Goal: Task Accomplishment & Management: Manage account settings

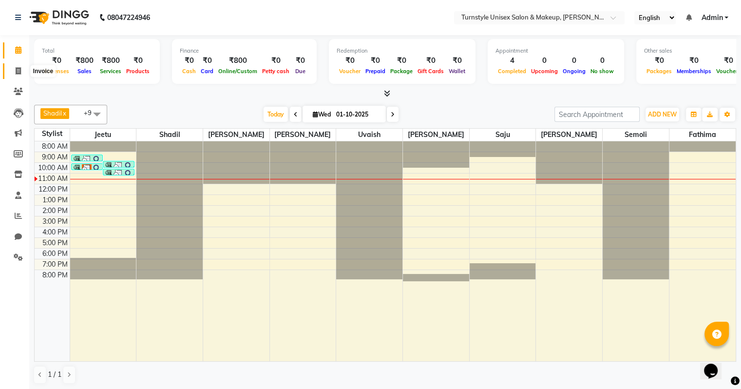
click at [19, 70] on icon at bounding box center [18, 70] width 5 height 7
select select "service"
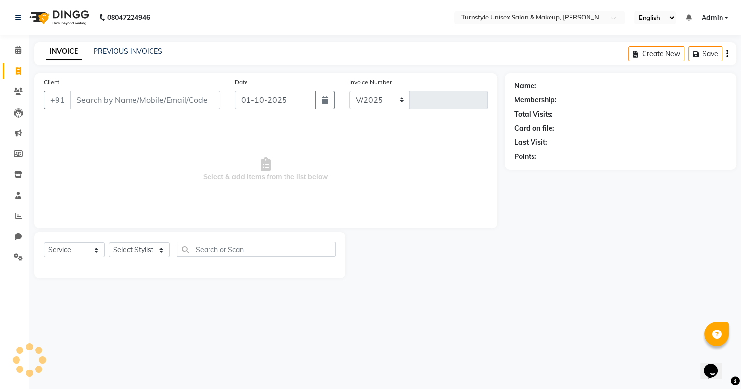
select select "9091"
type input "0006"
click at [19, 51] on icon at bounding box center [18, 49] width 6 height 7
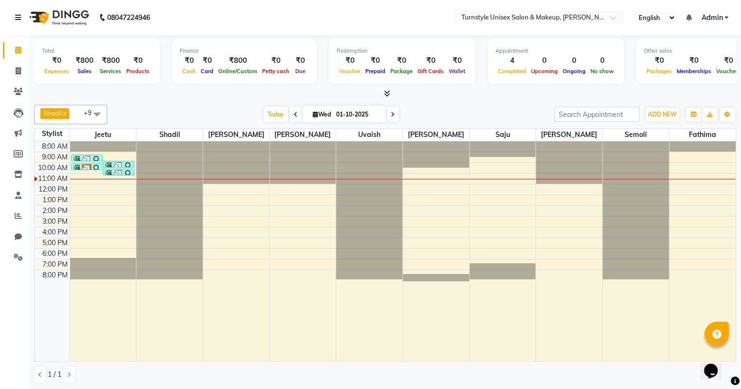
click at [16, 13] on link at bounding box center [20, 17] width 10 height 27
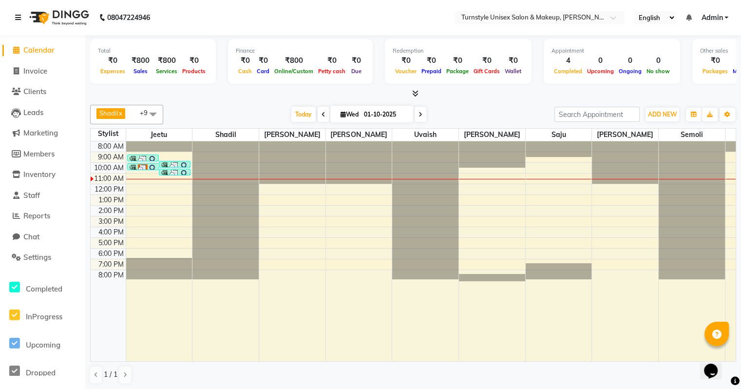
click at [20, 19] on icon at bounding box center [18, 17] width 6 height 7
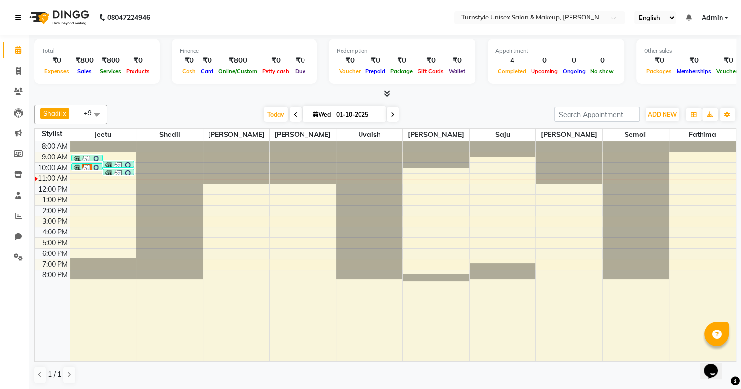
click at [19, 19] on icon at bounding box center [18, 17] width 6 height 7
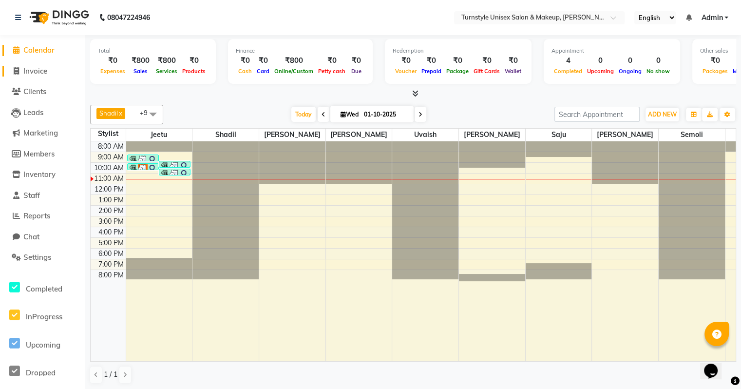
click at [36, 72] on span "Invoice" at bounding box center [35, 70] width 24 height 9
select select "9091"
select select "service"
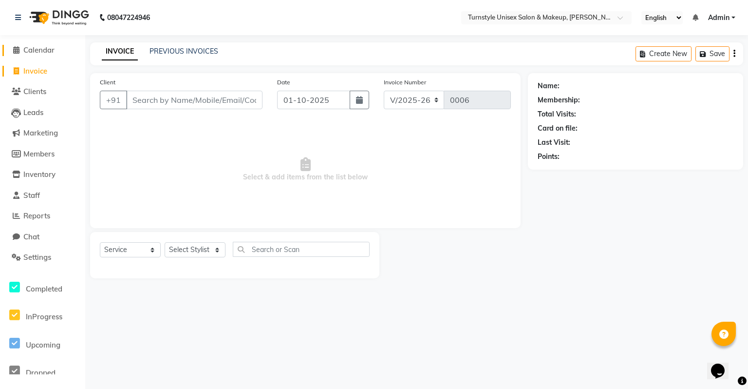
click at [39, 50] on span "Calendar" at bounding box center [38, 49] width 31 height 9
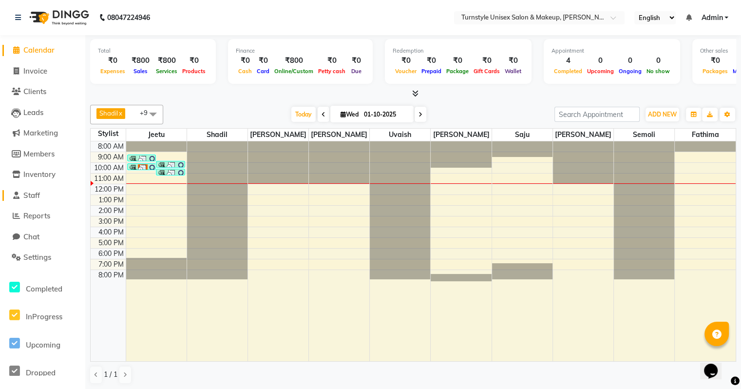
click at [47, 194] on link "Staff" at bounding box center [42, 195] width 80 height 11
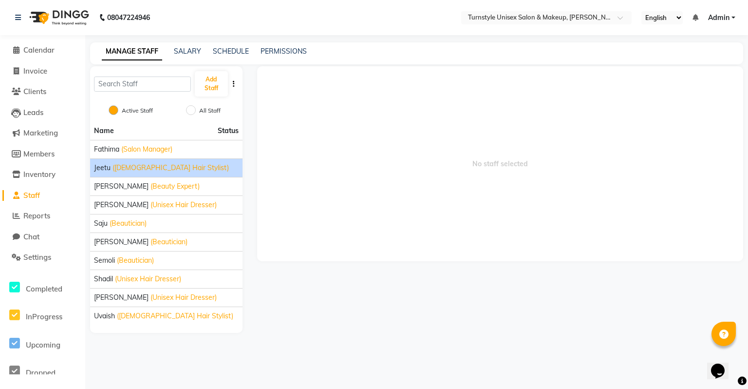
click at [175, 167] on div "Jeetu (Male Hair Stylist)" at bounding box center [166, 168] width 145 height 10
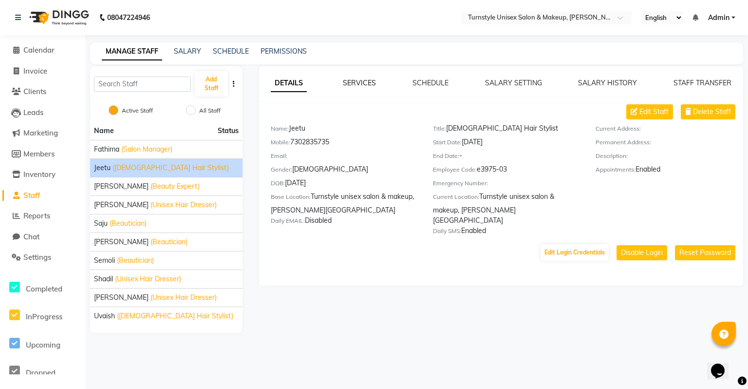
click at [347, 86] on link "SERVICES" at bounding box center [359, 82] width 33 height 9
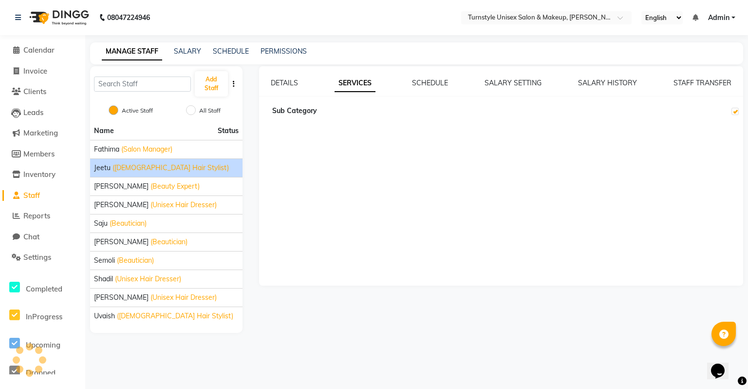
checkbox input "true"
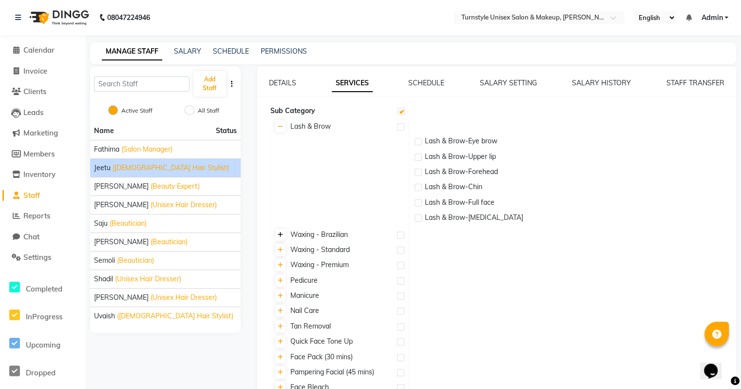
click at [282, 237] on icon at bounding box center [280, 235] width 5 height 6
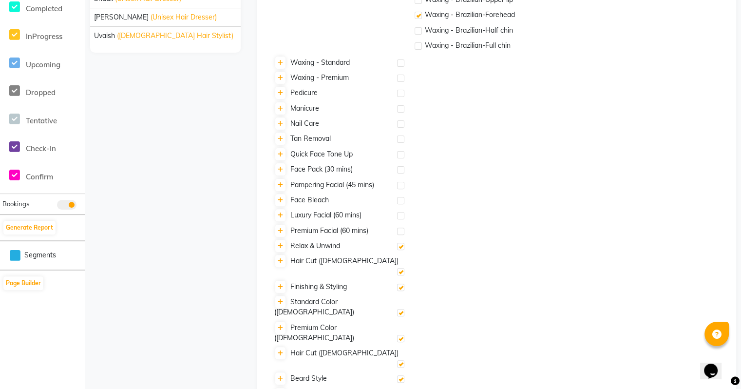
scroll to position [134, 0]
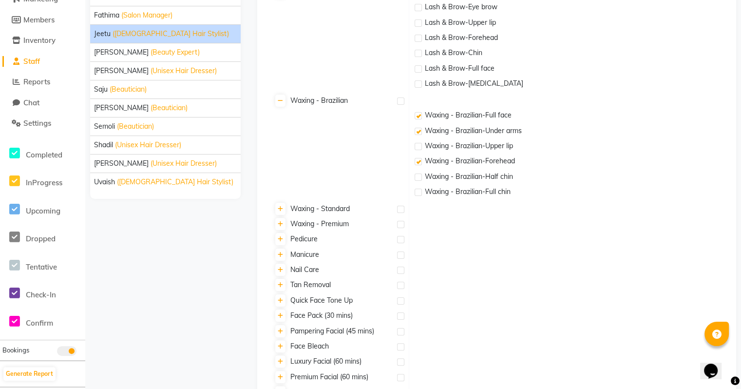
click at [417, 164] on label at bounding box center [418, 161] width 7 height 7
click at [417, 164] on input "checkbox" at bounding box center [418, 162] width 6 height 6
checkbox input "false"
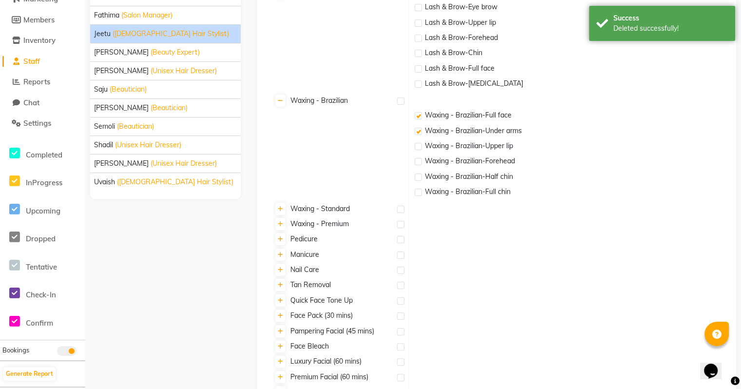
click at [416, 134] on div at bounding box center [418, 133] width 6 height 10
click at [417, 118] on label at bounding box center [418, 115] width 7 height 7
click at [417, 118] on input "checkbox" at bounding box center [418, 116] width 6 height 6
checkbox input "false"
click at [421, 133] on label at bounding box center [418, 131] width 7 height 7
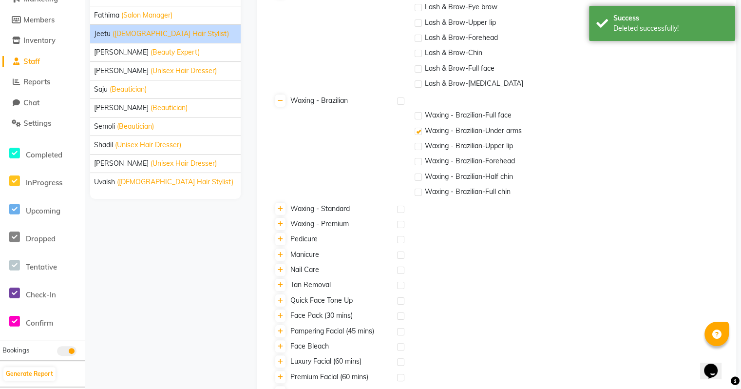
click at [421, 133] on input "checkbox" at bounding box center [418, 132] width 6 height 6
checkbox input "false"
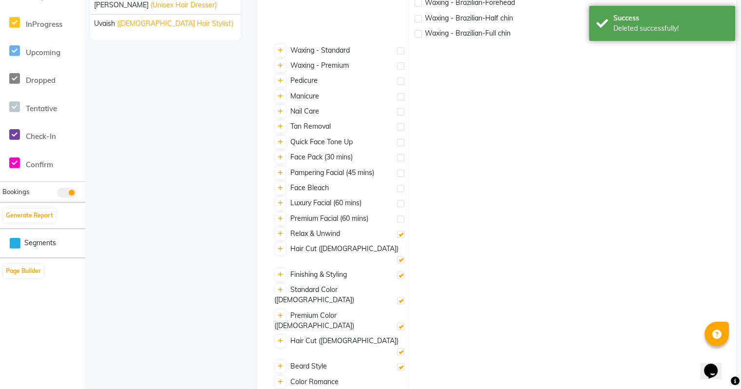
scroll to position [329, 0]
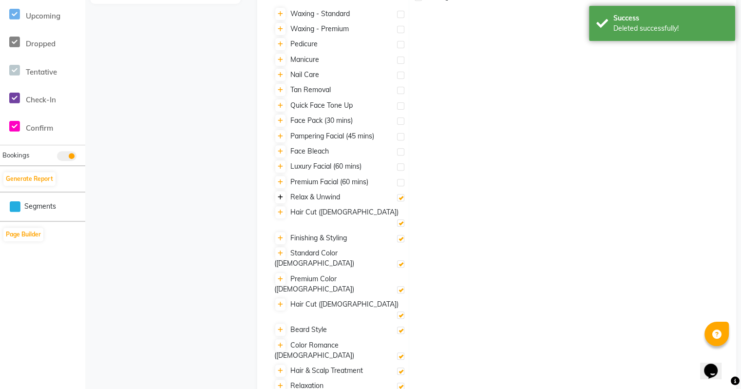
click at [280, 198] on icon at bounding box center [280, 197] width 5 height 6
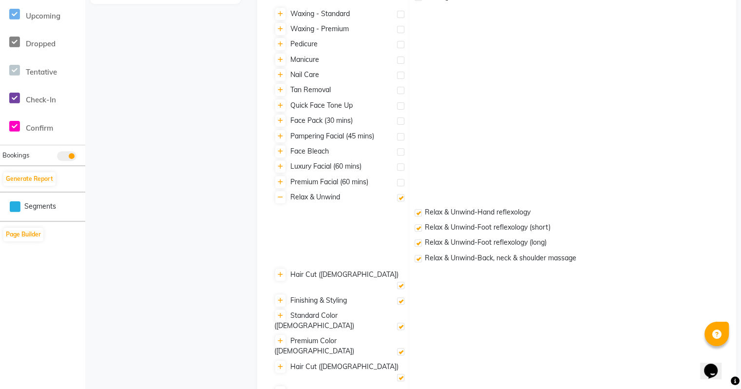
scroll to position [391, 0]
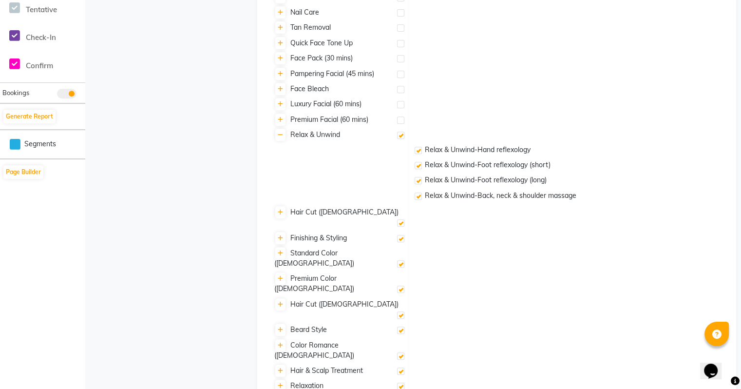
checkbox input "false"
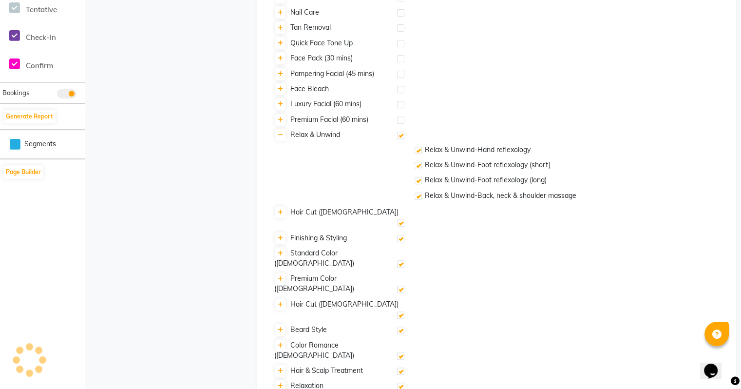
checkbox input "false"
click at [483, 379] on td at bounding box center [572, 386] width 327 height 15
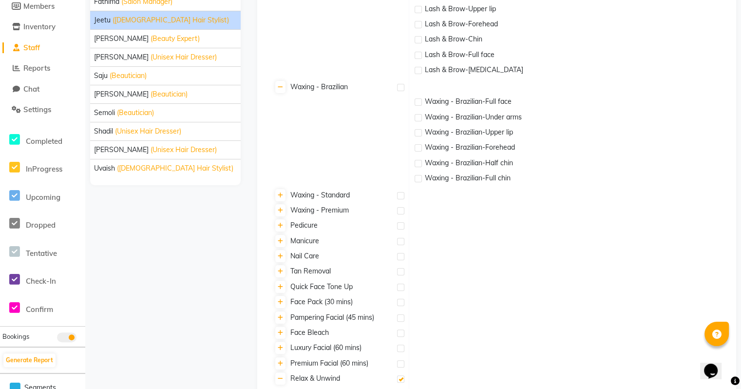
scroll to position [0, 0]
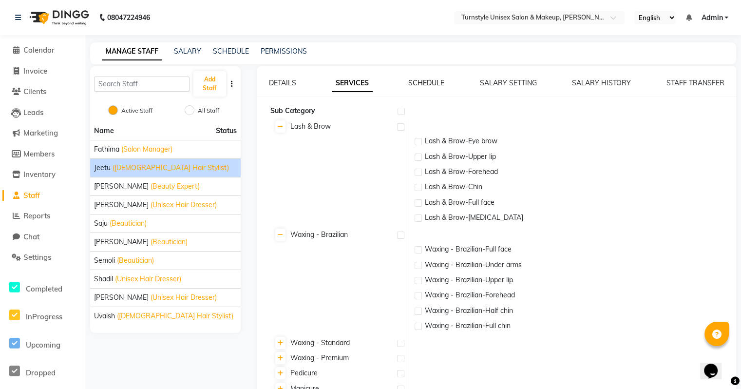
click at [435, 86] on link "SCHEDULE" at bounding box center [426, 82] width 36 height 9
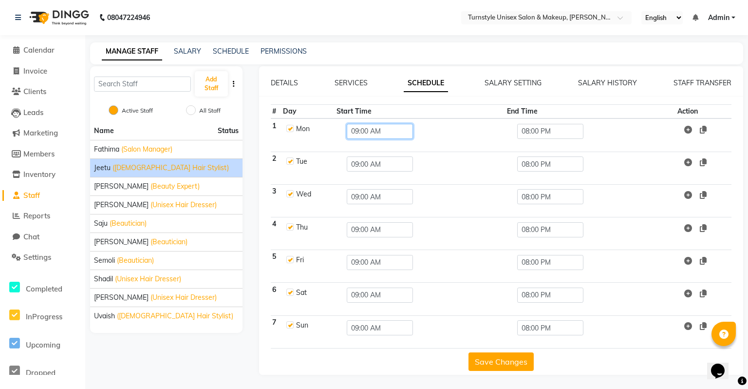
click at [378, 133] on input "09:00 AM" at bounding box center [380, 131] width 66 height 15
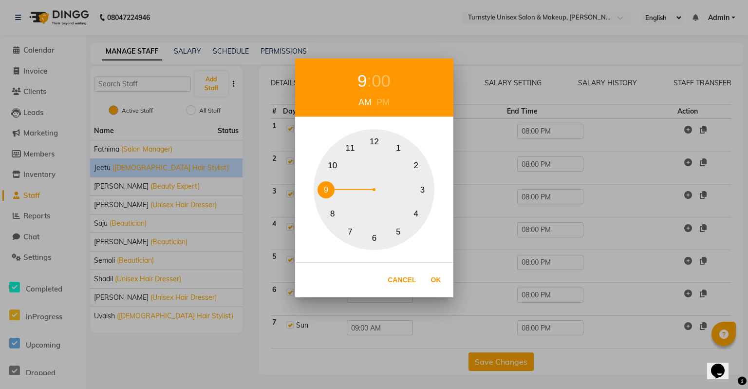
click at [398, 132] on div "1 2 3 4 5 6 7 8 9 10 11 12" at bounding box center [374, 189] width 158 height 121
click at [440, 275] on button "Ok" at bounding box center [436, 280] width 20 height 20
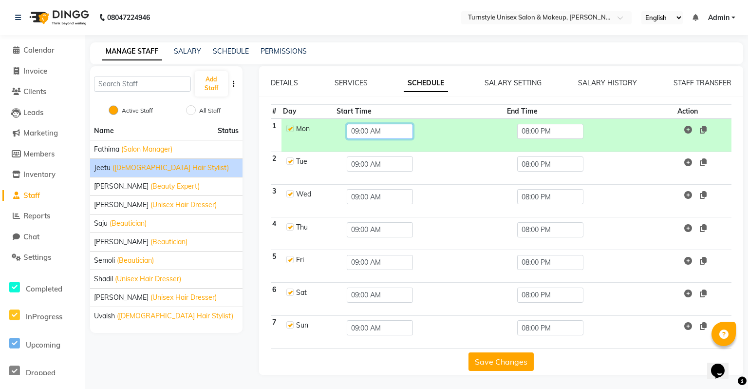
click at [377, 133] on input "09:00 AM" at bounding box center [380, 131] width 66 height 15
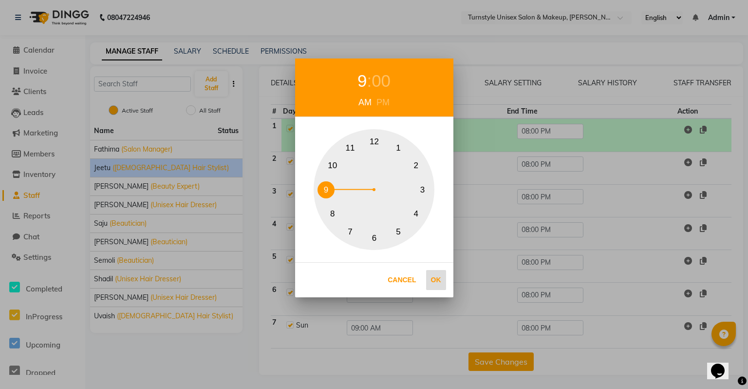
click at [435, 287] on button "Ok" at bounding box center [436, 280] width 20 height 20
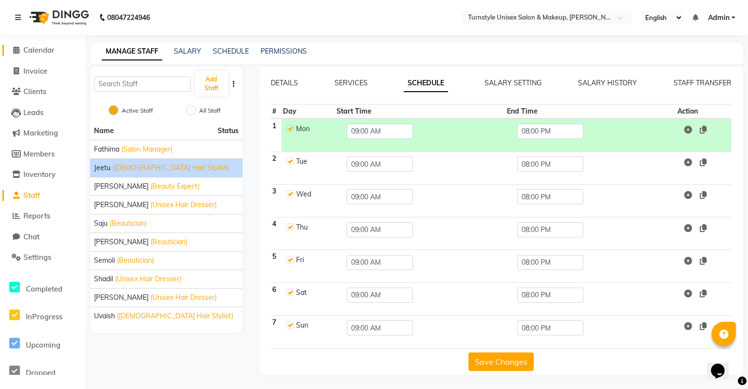
click at [22, 52] on span at bounding box center [16, 50] width 15 height 11
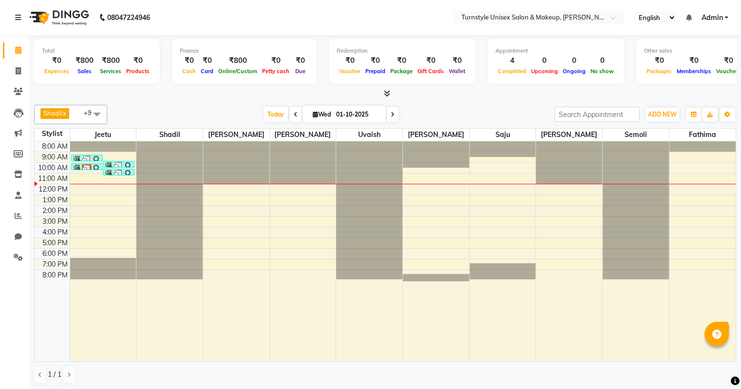
click at [727, 16] on link "Admin" at bounding box center [714, 18] width 27 height 10
click at [686, 66] on link "Sign out" at bounding box center [678, 66] width 89 height 15
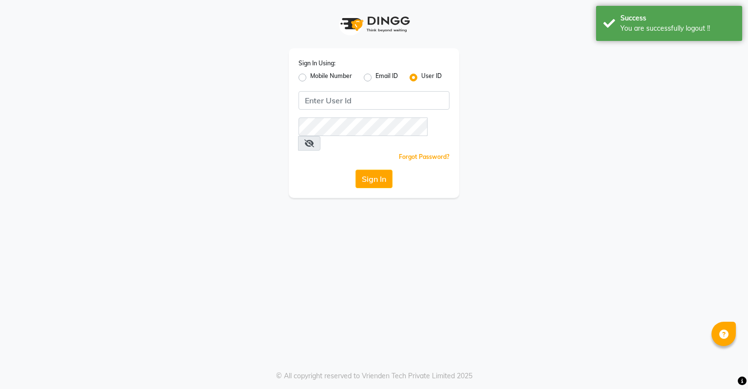
click at [310, 76] on label "Mobile Number" at bounding box center [331, 78] width 42 height 12
click at [310, 76] on input "Mobile Number" at bounding box center [313, 75] width 6 height 6
radio input "true"
radio input "false"
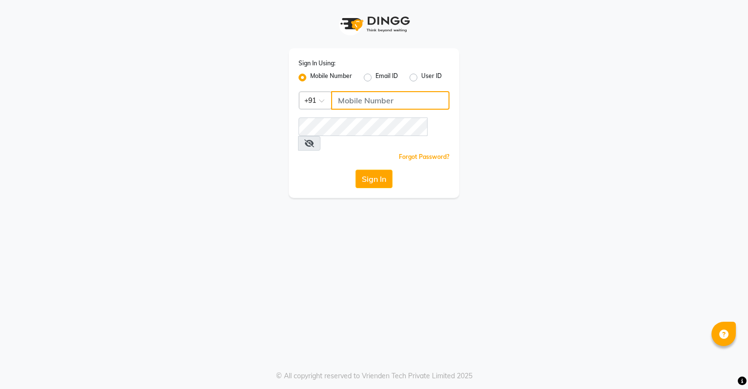
click at [379, 96] on input "Username" at bounding box center [390, 100] width 118 height 19
type input "7696876858"
click at [357, 170] on button "Sign In" at bounding box center [374, 179] width 37 height 19
